Goal: Navigation & Orientation: Find specific page/section

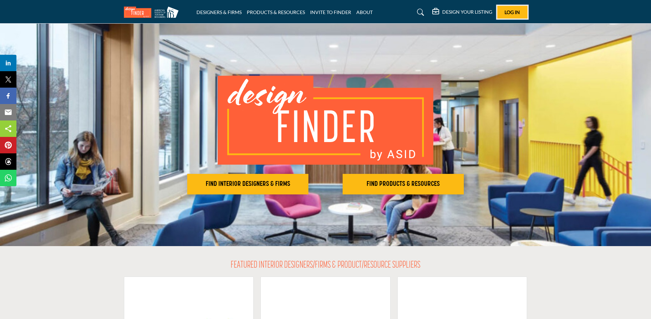
click at [499, 15] on button "Log In" at bounding box center [513, 12] width 30 height 13
click at [492, 16] on button "Show hide supplier dropdown" at bounding box center [488, 13] width 15 height 15
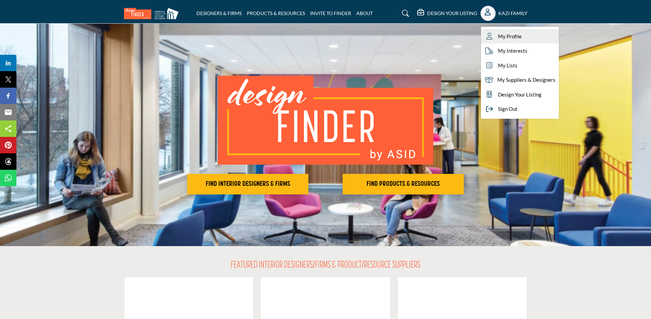
click at [506, 33] on span "My Profile" at bounding box center [510, 37] width 24 height 8
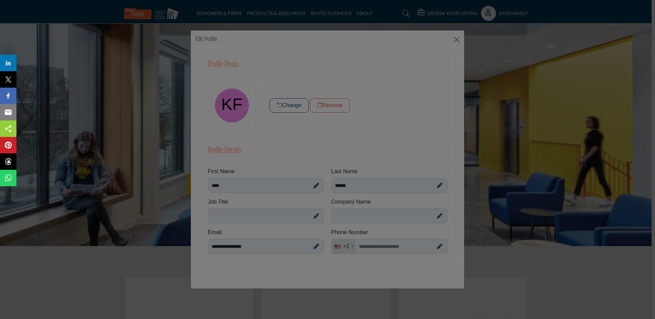
drag, startPoint x: 480, startPoint y: 186, endPoint x: 547, endPoint y: 236, distance: 84.0
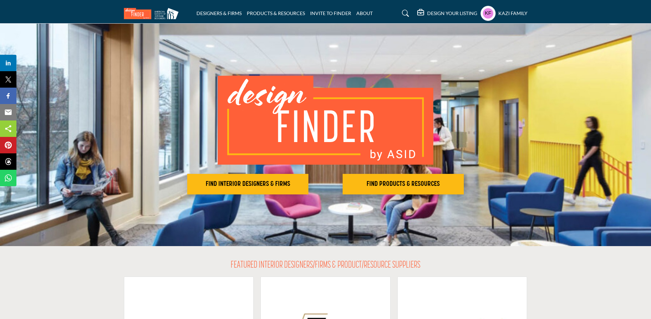
click at [482, 12] on profile-featured-9e297d49-c39c-4ac0-a1ad-c98ee4d5b6b5 "Show hide supplier dropdown" at bounding box center [488, 13] width 15 height 15
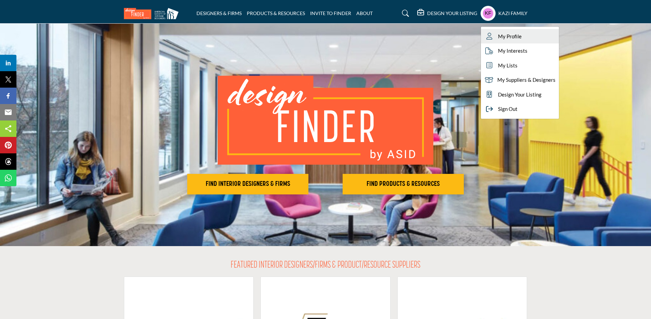
click at [506, 37] on span "My Profile" at bounding box center [510, 37] width 24 height 8
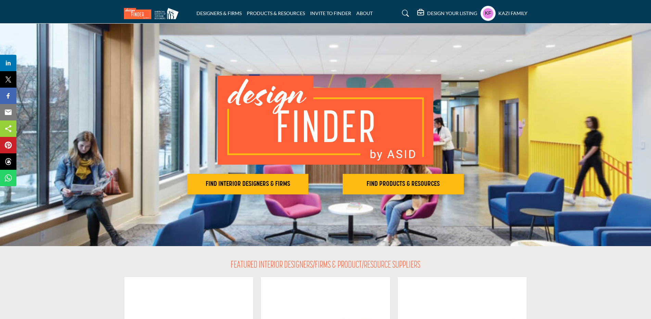
click at [485, 12] on profile-featured-9e297d49-c39c-4ac0-a1ad-c98ee4d5b6b5 "Show hide supplier dropdown" at bounding box center [488, 13] width 15 height 15
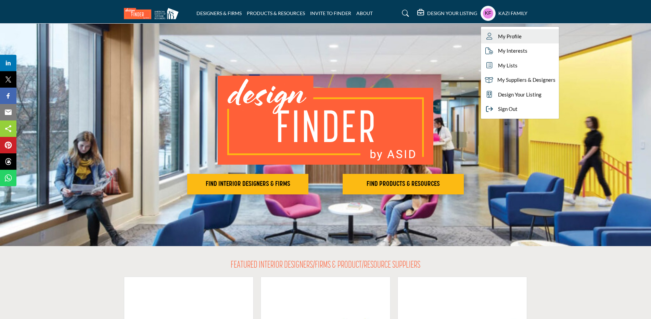
click at [500, 37] on span "My Profile" at bounding box center [510, 37] width 24 height 8
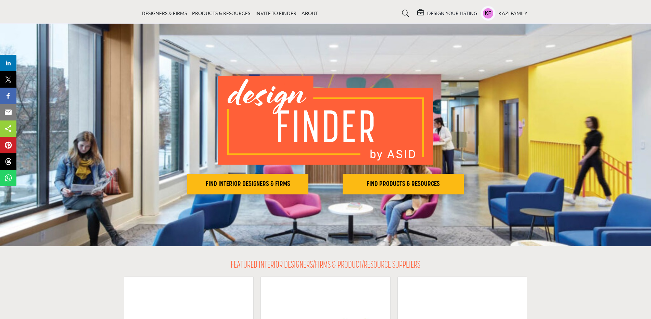
click at [523, 13] on h5 "Kazi Family" at bounding box center [513, 13] width 29 height 7
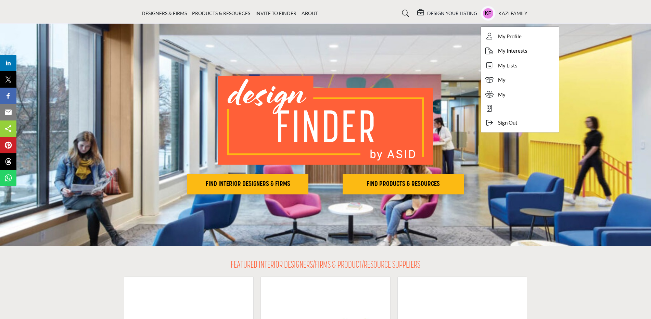
click at [493, 106] on link at bounding box center [520, 109] width 78 height 14
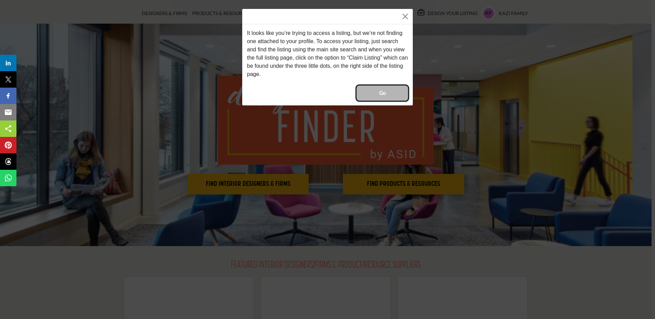
click at [393, 94] on button "Go" at bounding box center [381, 93] width 51 height 15
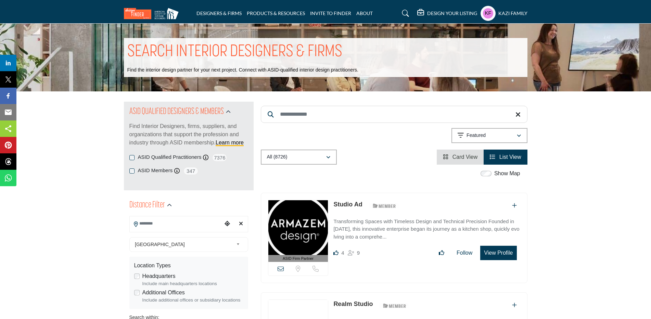
click at [521, 13] on h5 "Kazi Family" at bounding box center [513, 13] width 29 height 7
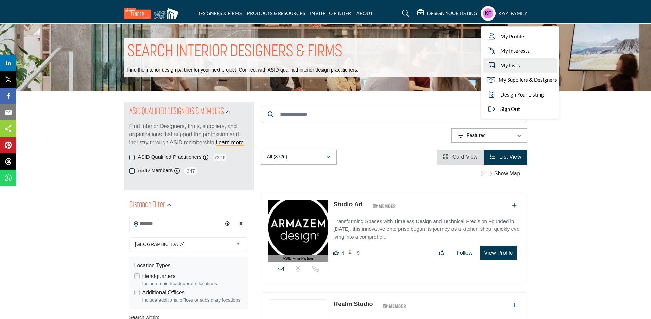
click at [513, 67] on span "My Lists" at bounding box center [511, 66] width 20 height 8
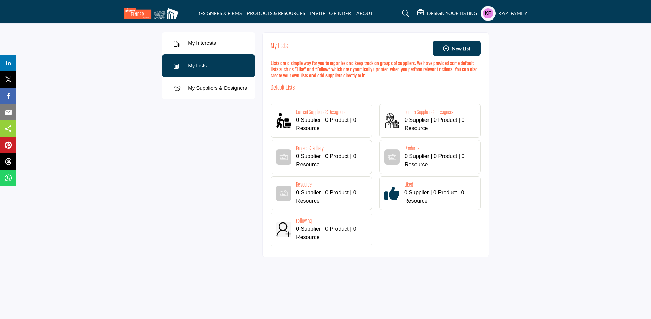
click at [492, 19] on div "Kazi Family My Profile My Interests My Lists My Suppliers & Designers Design Yo…" at bounding box center [504, 13] width 47 height 15
click at [487, 17] on profile-featured-9e297d49-c39c-4ac0-a1ad-c98ee4d5b6b5 "Show hide supplier dropdown" at bounding box center [488, 13] width 15 height 15
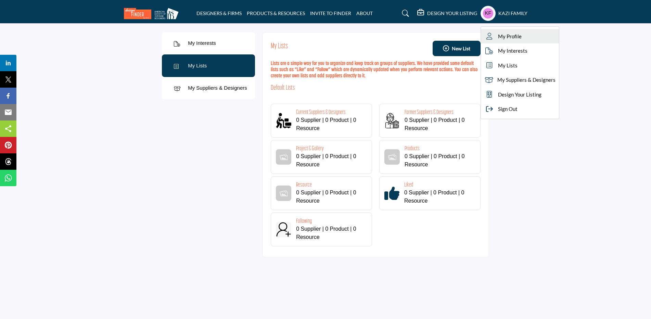
click at [502, 34] on span "My Profile" at bounding box center [510, 37] width 24 height 8
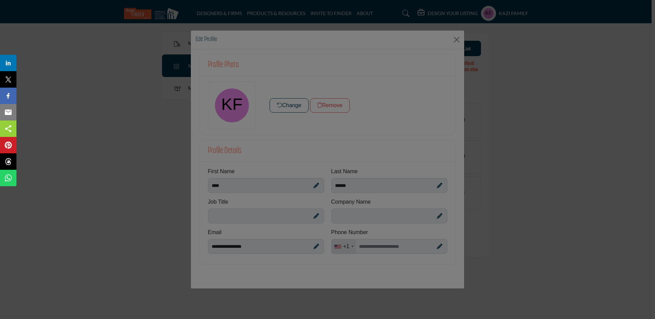
drag, startPoint x: 320, startPoint y: 218, endPoint x: 353, endPoint y: 274, distance: 64.9
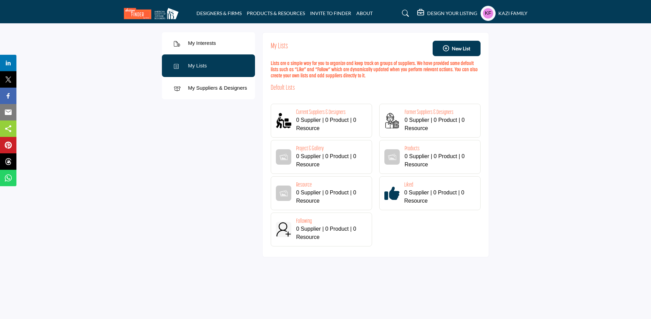
click at [486, 15] on profile-featured-9e297d49-c39c-4ac0-a1ad-c98ee4d5b6b5 "Show hide supplier dropdown" at bounding box center [488, 13] width 15 height 15
click at [205, 14] on link "DESIGNERS & FIRMS" at bounding box center [219, 13] width 45 height 6
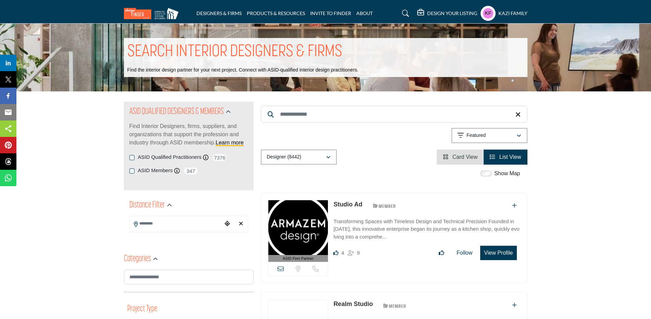
click at [477, 13] on div "DESIGN YOUR LISTING Pricing Page Design Your Listing No listing found! My Lists" at bounding box center [472, 13] width 110 height 15
click at [483, 15] on profile-featured-9e297d49-c39c-4ac0-a1ad-c98ee4d5b6b5 "Show hide supplier dropdown" at bounding box center [488, 13] width 15 height 15
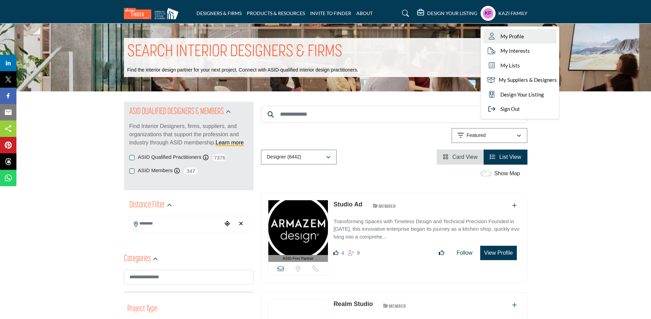
click at [498, 39] on link "My Profile" at bounding box center [519, 36] width 73 height 15
